Goal: Task Accomplishment & Management: Use online tool/utility

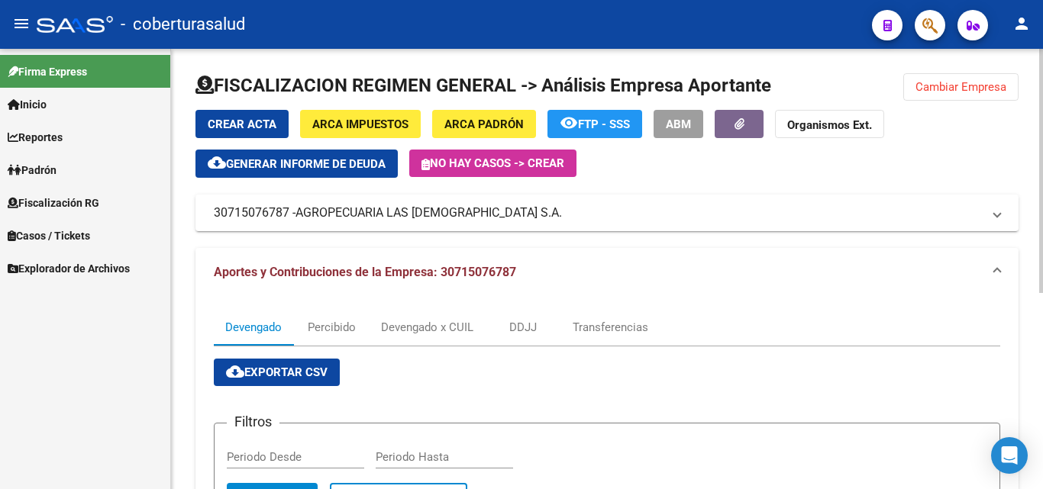
click at [908, 90] on button "Cambiar Empresa" at bounding box center [960, 86] width 115 height 27
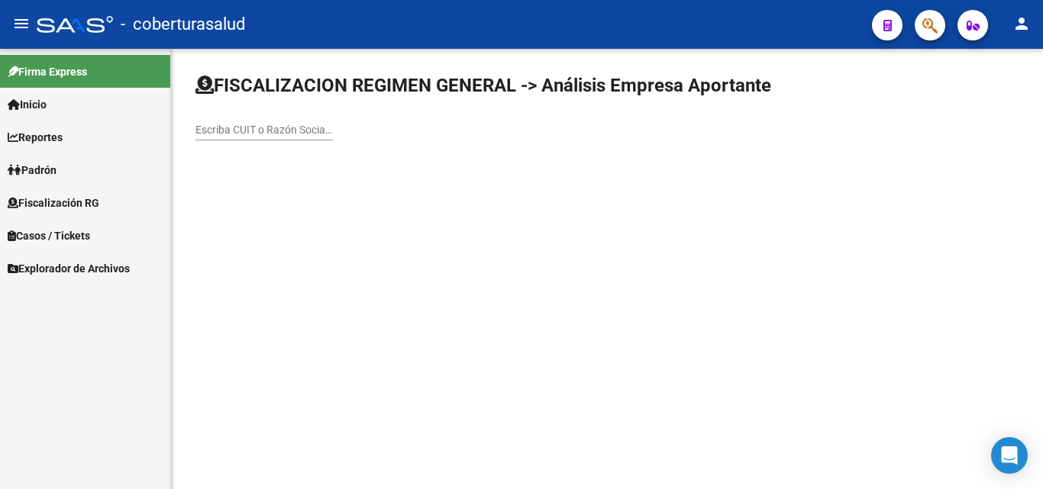
click at [287, 131] on input "Escriba CUIT o Razón Social para buscar" at bounding box center [263, 130] width 137 height 13
paste input "30533133483"
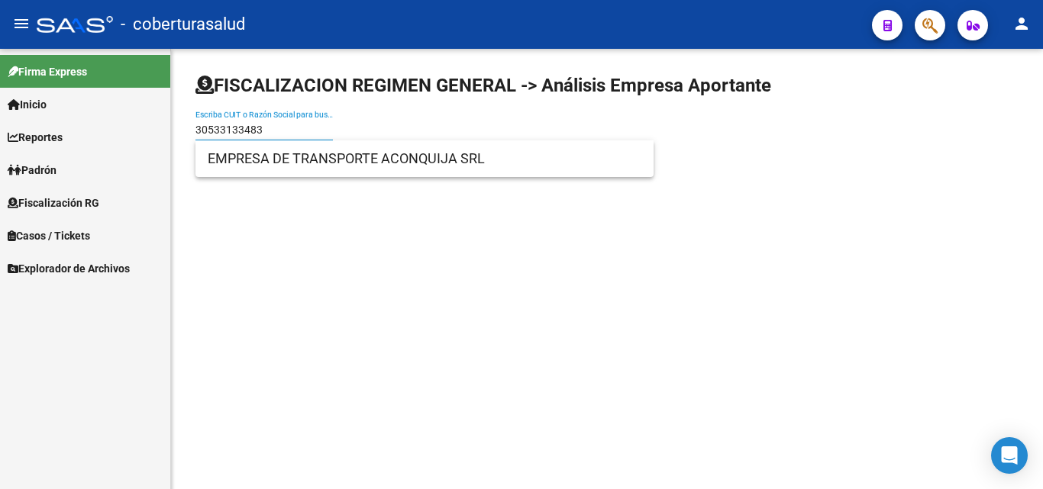
type input "30533133483"
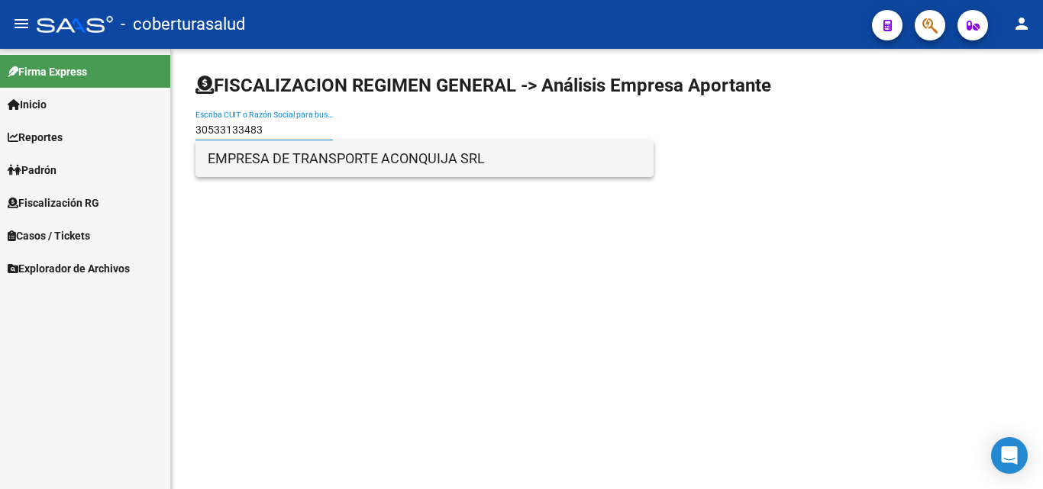
click at [280, 157] on span "EMPRESA DE TRANSPORTE ACONQUIJA SRL" at bounding box center [424, 158] width 433 height 37
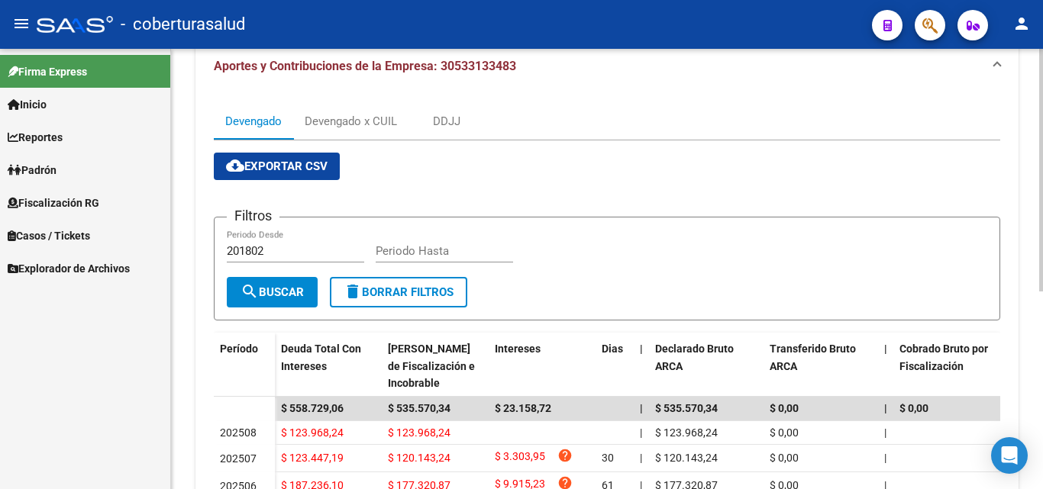
scroll to position [205, 0]
click at [334, 118] on div "Devengado x CUIL" at bounding box center [351, 122] width 92 height 17
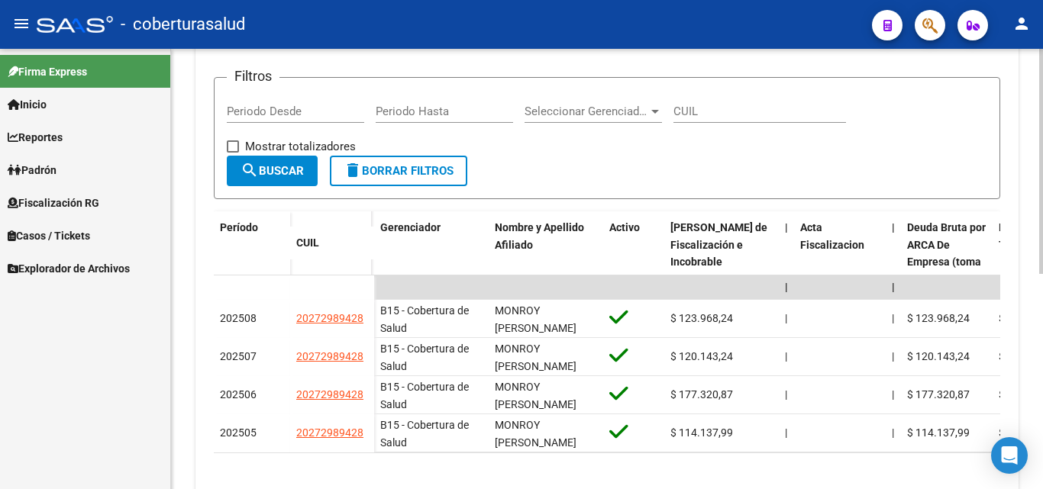
scroll to position [382, 0]
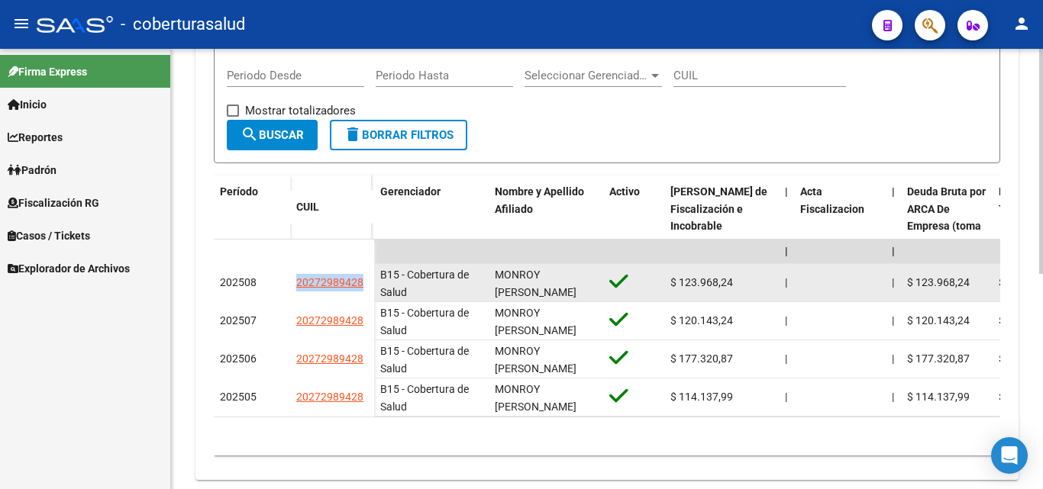
drag, startPoint x: 368, startPoint y: 282, endPoint x: 290, endPoint y: 285, distance: 77.9
click at [290, 285] on datatable-body-cell "20272989428" at bounding box center [332, 283] width 84 height 38
drag, startPoint x: 736, startPoint y: 282, endPoint x: 679, endPoint y: 285, distance: 57.3
click at [679, 285] on div "$ 123.968,24" at bounding box center [721, 283] width 102 height 18
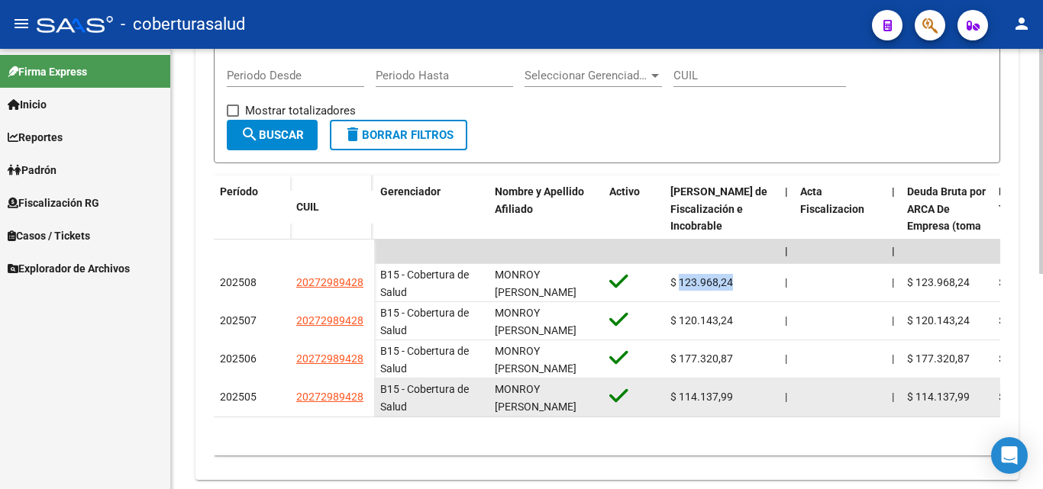
copy span "123.968,24"
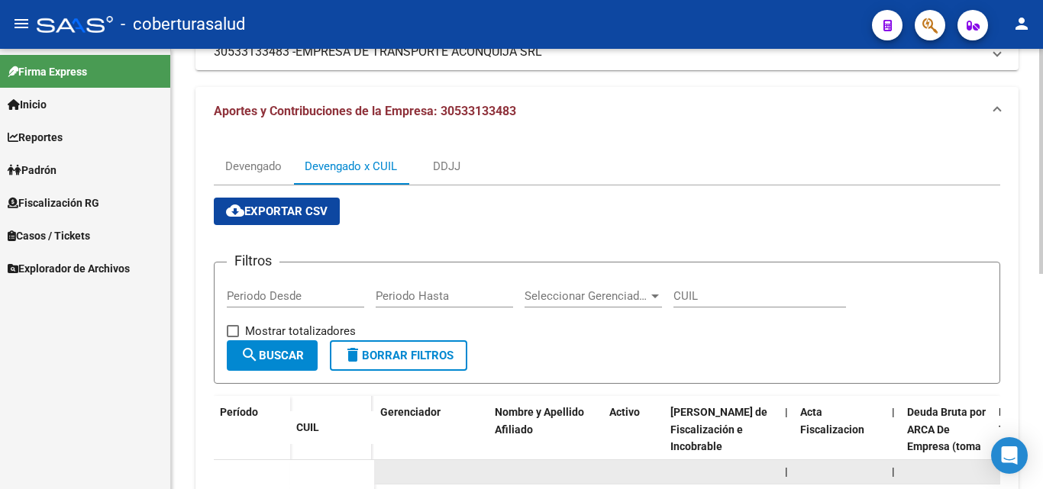
scroll to position [76, 0]
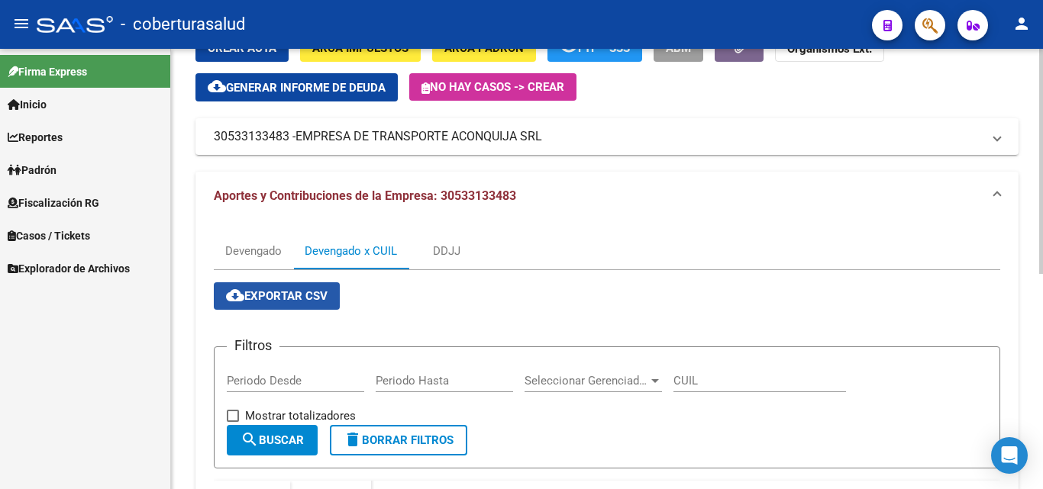
click at [314, 301] on span "cloud_download Exportar CSV" at bounding box center [277, 296] width 102 height 14
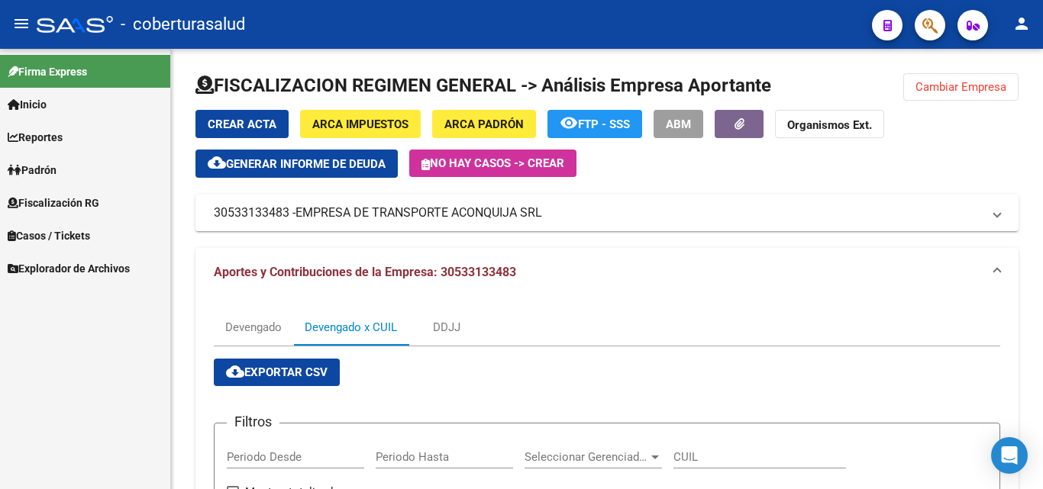
drag, startPoint x: 940, startPoint y: 85, endPoint x: 526, endPoint y: 227, distance: 438.1
click at [939, 87] on span "Cambiar Empresa" at bounding box center [960, 87] width 91 height 14
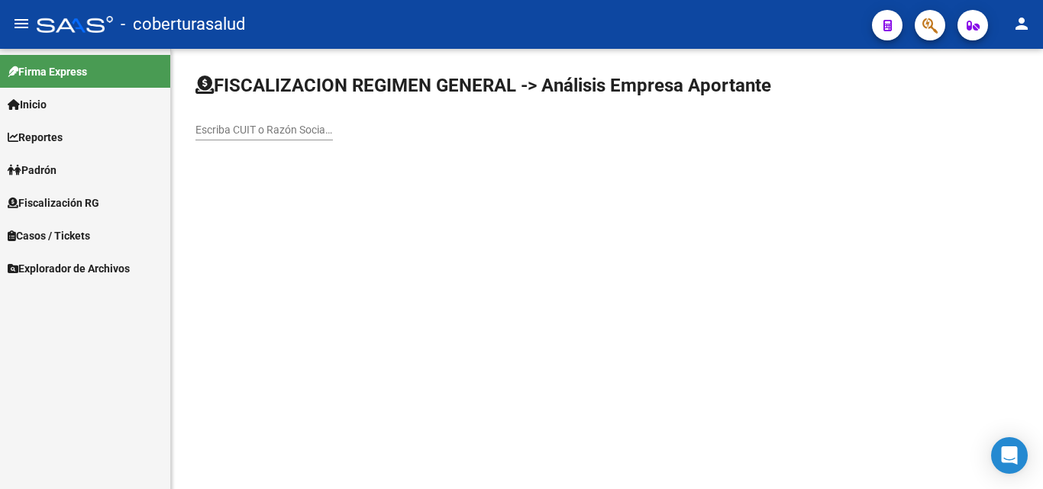
click at [230, 109] on div "Escriba CUIT o Razón Social para buscar" at bounding box center [606, 113] width 823 height 80
click at [226, 133] on input "Escriba CUIT o Razón Social para buscar" at bounding box center [263, 130] width 137 height 13
paste input "30715977814"
type input "30715977814"
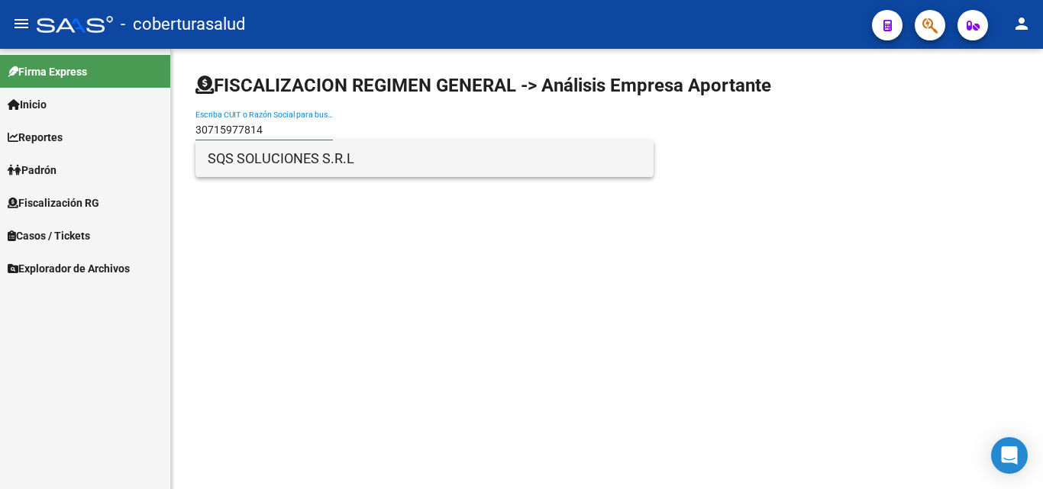
click at [245, 163] on span "SQS SOLUCIONES S.R.L" at bounding box center [424, 158] width 433 height 37
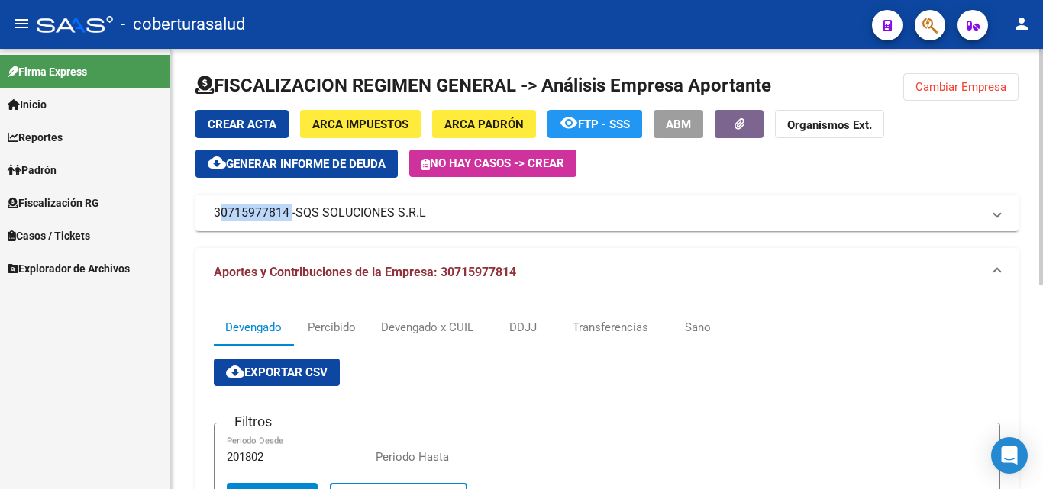
drag, startPoint x: 288, startPoint y: 215, endPoint x: 187, endPoint y: 215, distance: 101.5
click at [187, 215] on div "FISCALIZACION REGIMEN GENERAL -> Análisis Empresa Aportante Cambiar Empresa Cre…" at bounding box center [607, 453] width 872 height 808
copy mat-panel-title "30715977814"
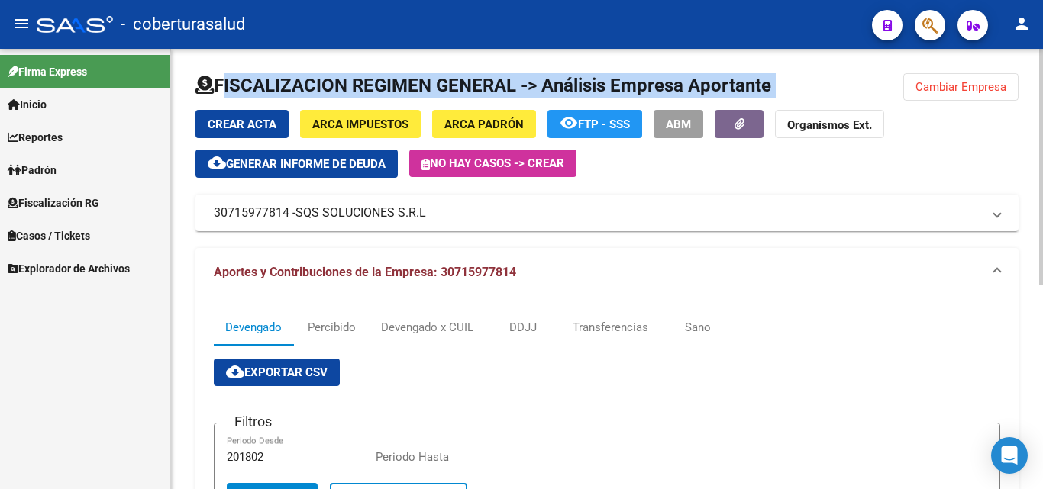
drag, startPoint x: 219, startPoint y: 90, endPoint x: 872, endPoint y: 89, distance: 653.3
click at [872, 89] on div "FISCALIZACION REGIMEN GENERAL -> Análisis Empresa Aportante Cambiar Empresa Cre…" at bounding box center [606, 446] width 823 height 747
drag, startPoint x: 466, startPoint y: 218, endPoint x: 252, endPoint y: 216, distance: 213.7
click at [252, 216] on mat-panel-title "30715977814 - SQS SOLUCIONES S.R.L" at bounding box center [598, 213] width 768 height 17
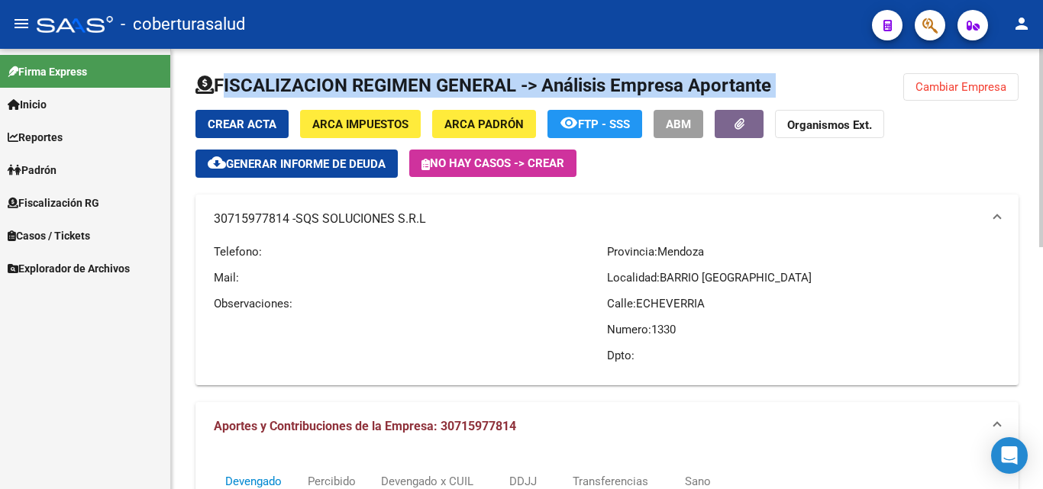
click at [927, 94] on button "Cambiar Empresa" at bounding box center [960, 86] width 115 height 27
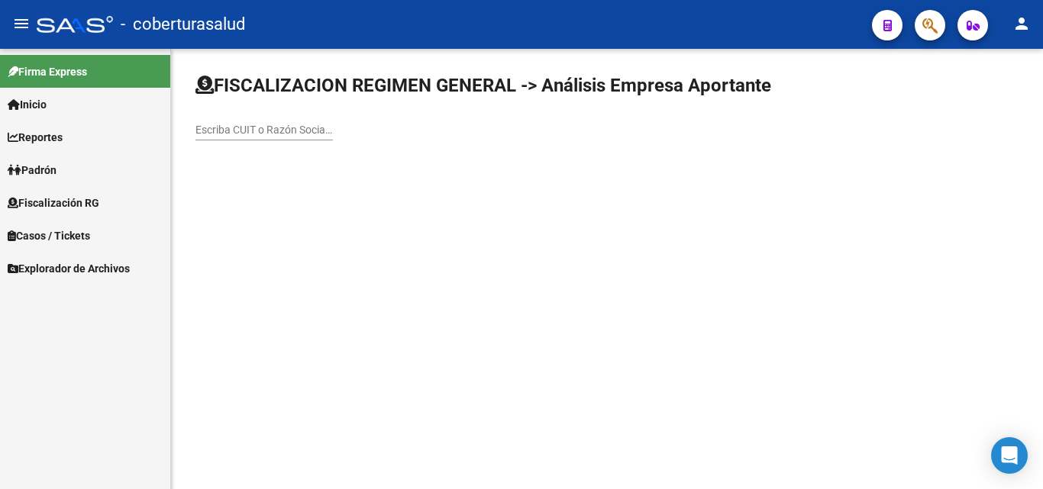
click at [205, 122] on div "Escriba CUIT o Razón Social para buscar" at bounding box center [263, 125] width 137 height 31
paste input "20055350583"
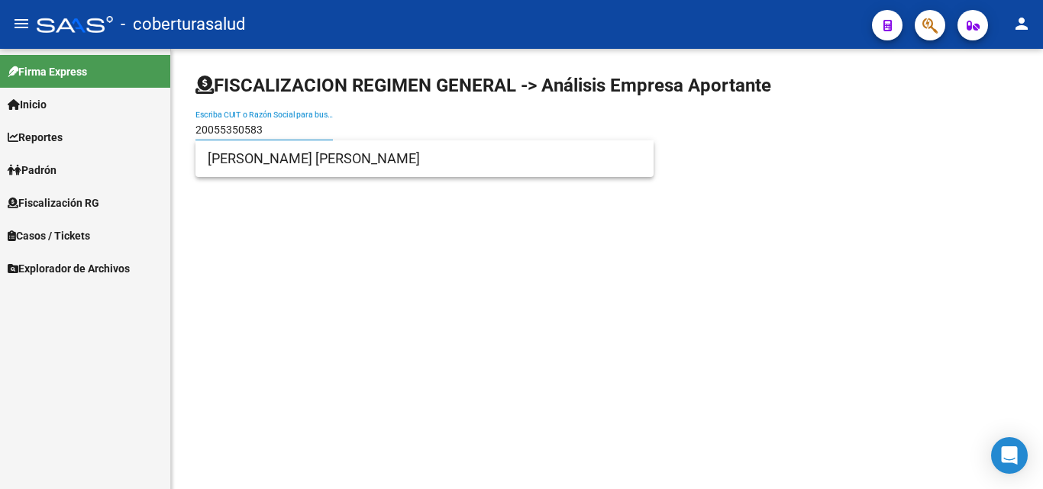
type input "20055350583"
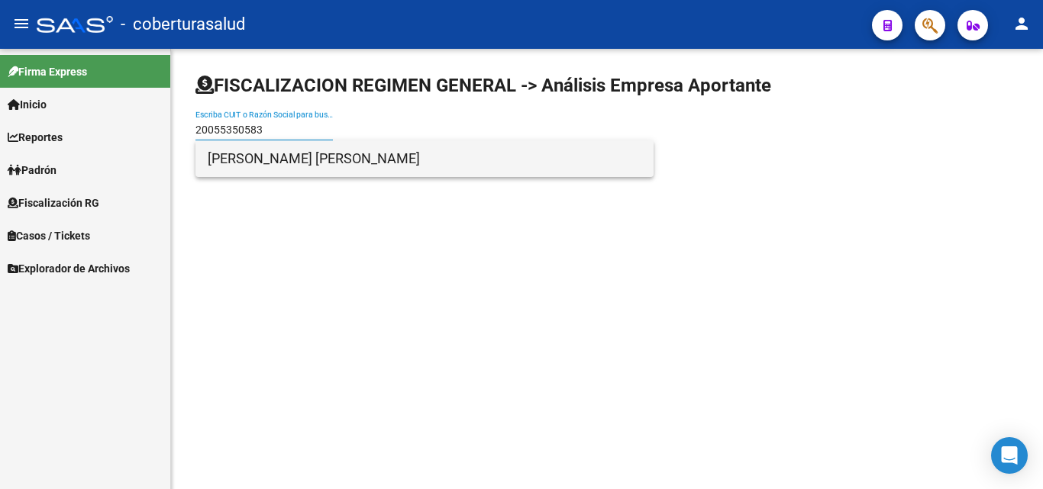
click at [221, 162] on span "[PERSON_NAME] [PERSON_NAME]" at bounding box center [424, 158] width 433 height 37
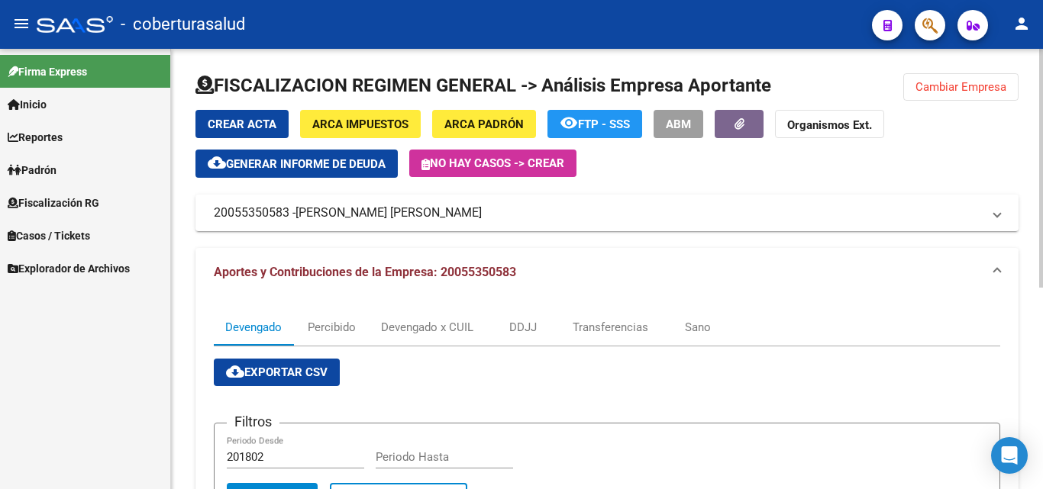
drag, startPoint x: 960, startPoint y: 98, endPoint x: 869, endPoint y: 87, distance: 91.4
click at [958, 96] on button "Cambiar Empresa" at bounding box center [960, 86] width 115 height 27
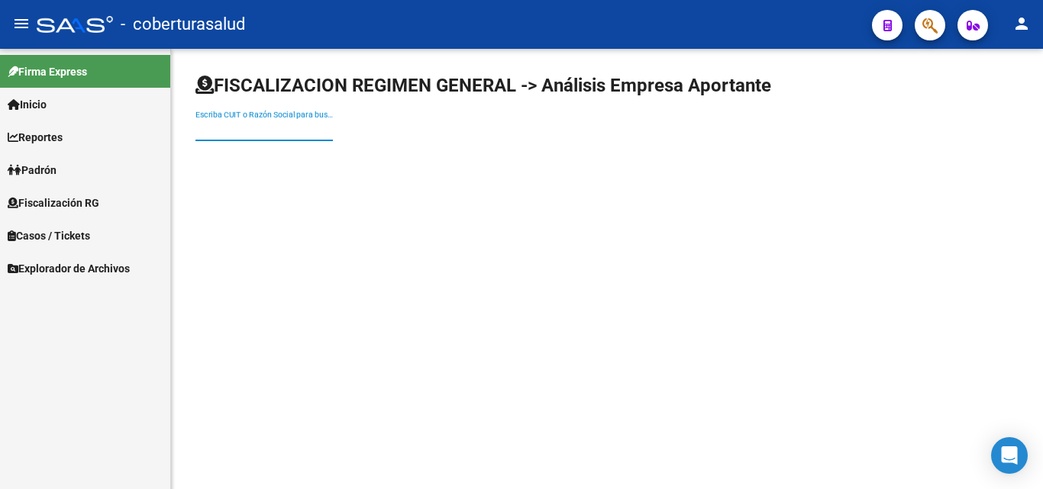
click at [285, 124] on input "Escriba CUIT o Razón Social para buscar" at bounding box center [263, 130] width 137 height 13
paste input "30685720465"
type input "30685720465"
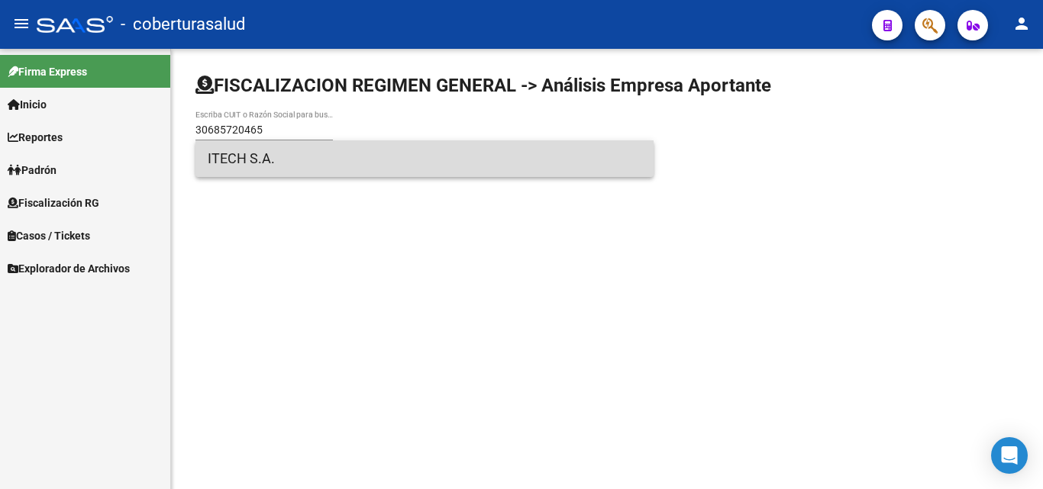
click at [298, 157] on span "ITECH S.A." at bounding box center [424, 158] width 433 height 37
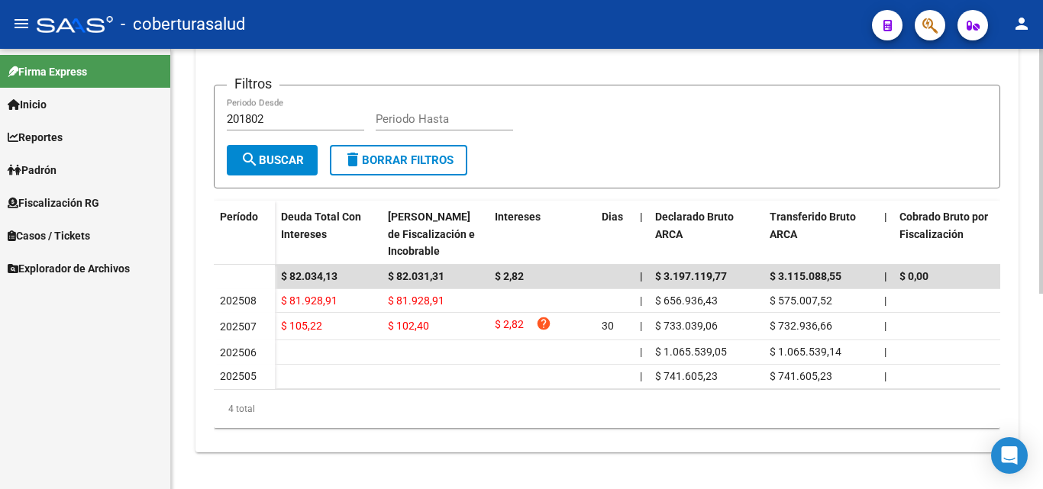
scroll to position [350, 0]
click at [344, 486] on div "FISCALIZACION REGIMEN GENERAL -> Análisis Empresa Aportante Cambiar Empresa Cre…" at bounding box center [607, 100] width 872 height 778
